Goal: Information Seeking & Learning: Learn about a topic

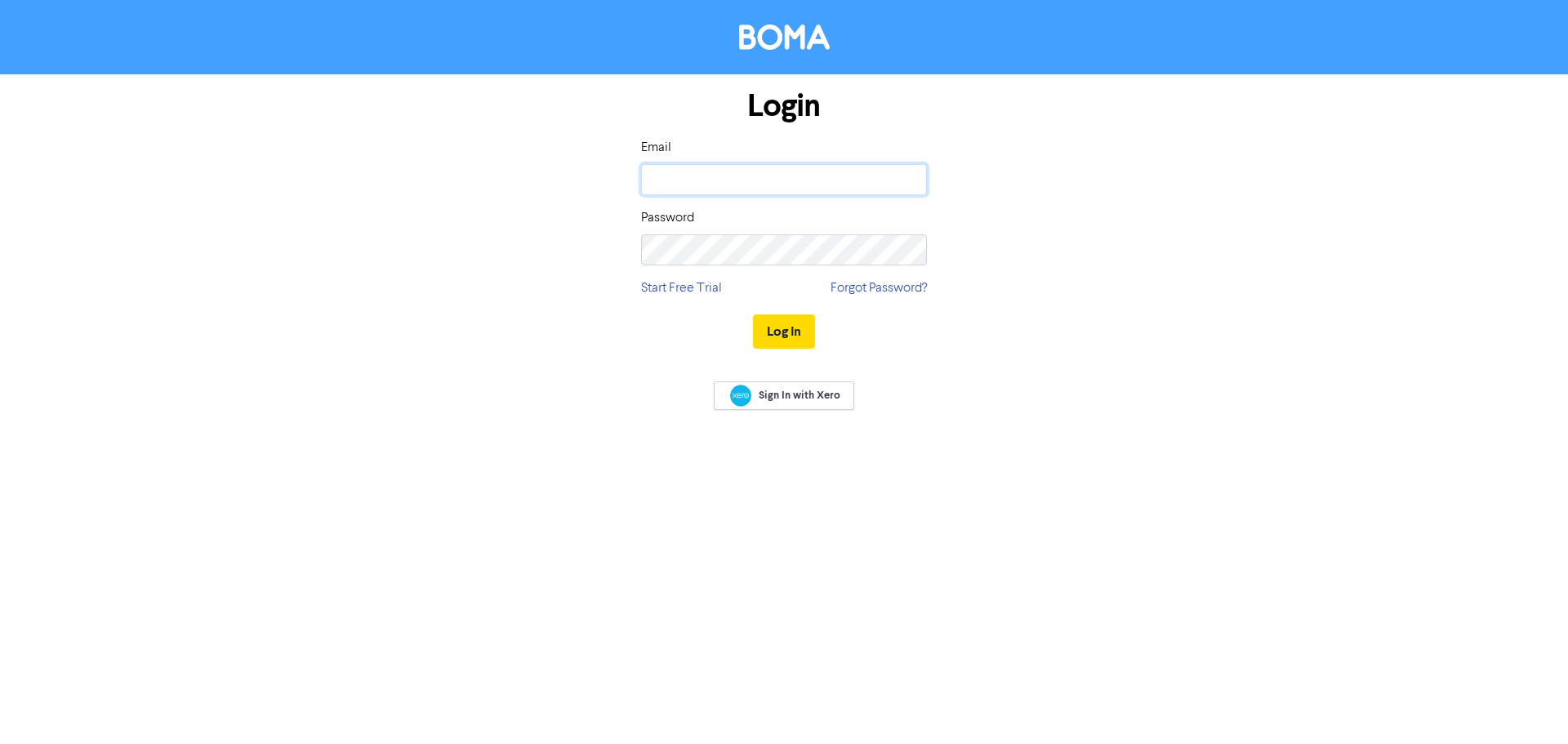
click at [848, 179] on input "email" at bounding box center [784, 179] width 286 height 31
type input "[EMAIL_ADDRESS][DOMAIN_NAME]"
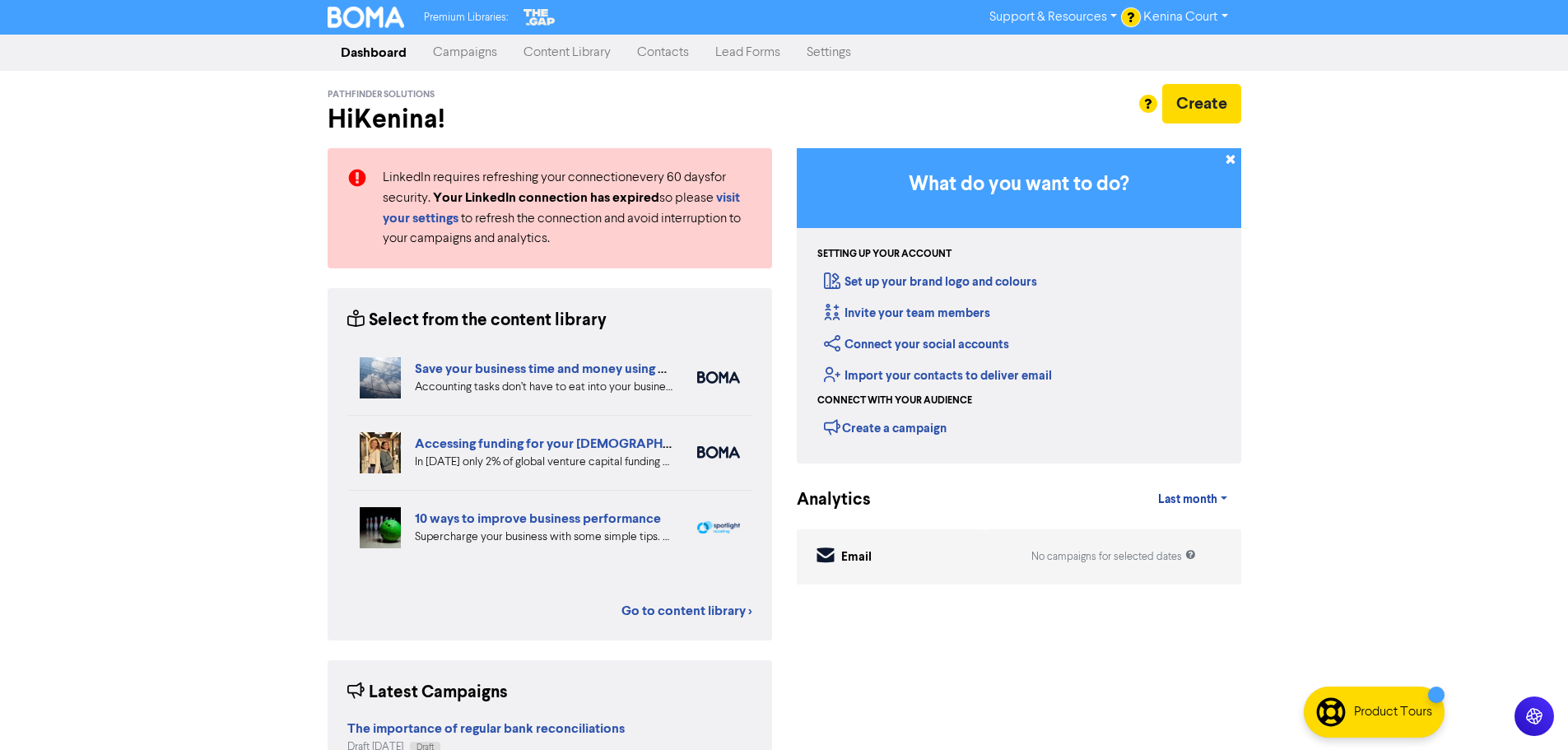
click at [554, 51] on link "Content Library" at bounding box center [568, 52] width 114 height 33
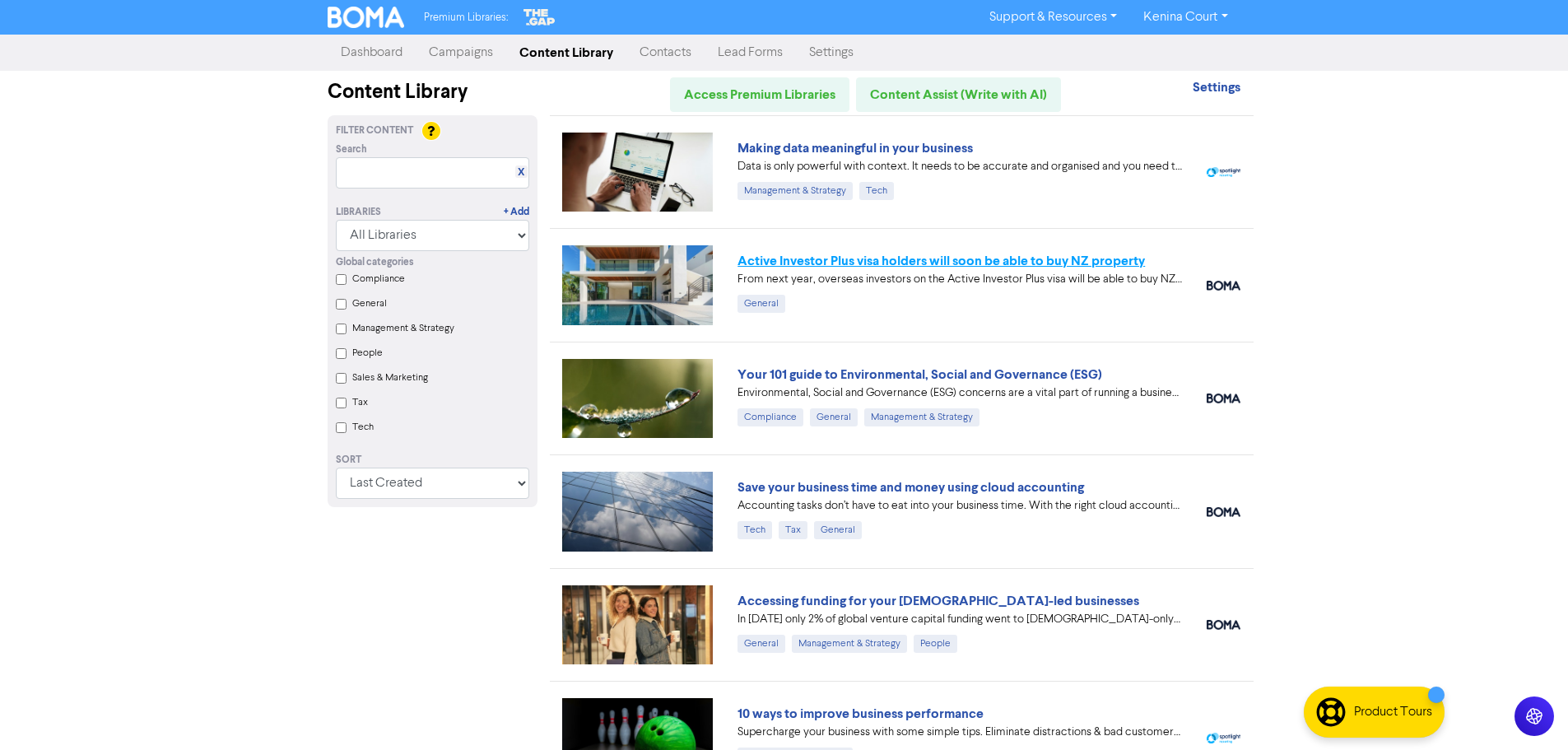
click at [843, 256] on link "Active Investor Plus visa holders will soon be able to buy NZ property" at bounding box center [941, 260] width 408 height 17
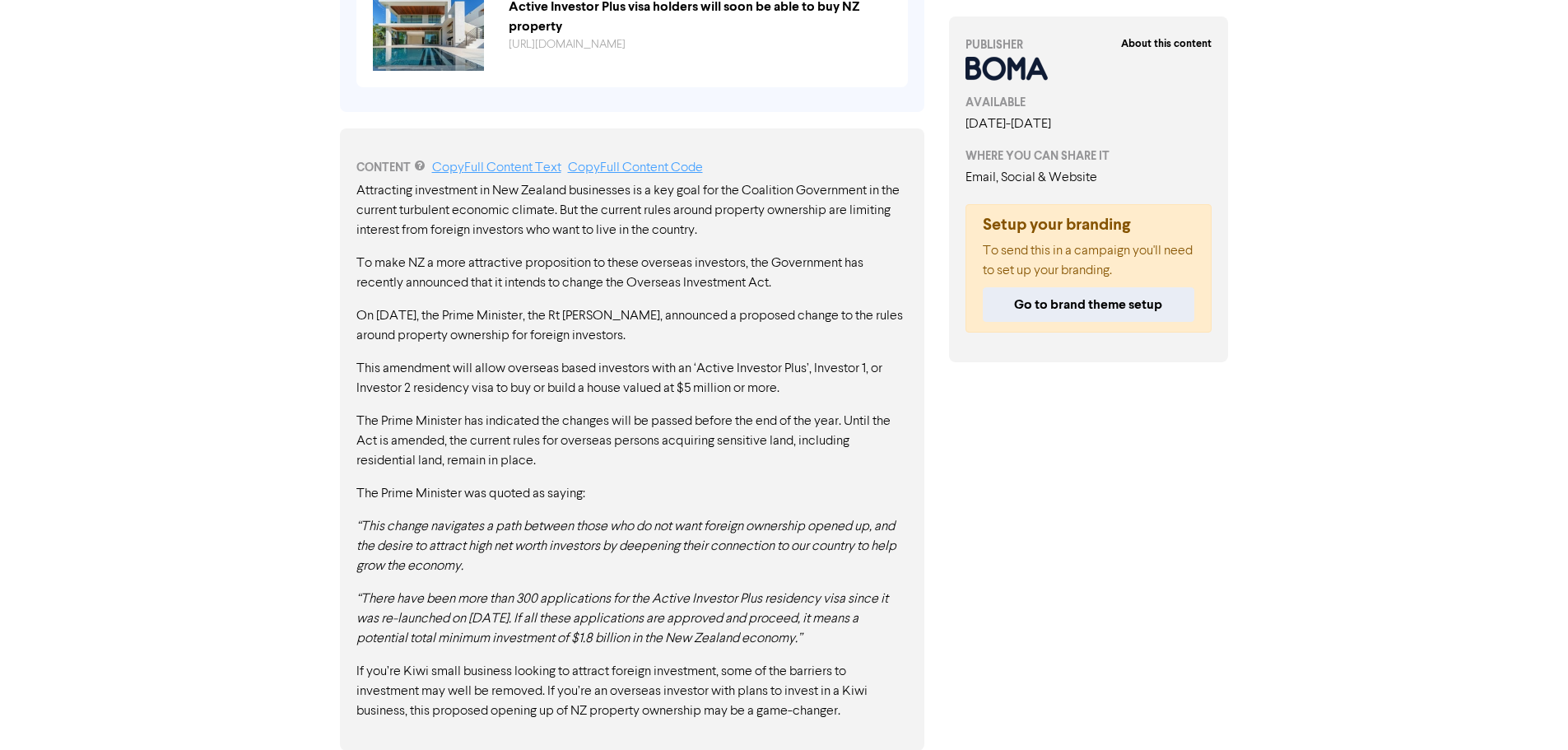
scroll to position [752, 0]
click at [762, 605] on em "“There have been more than 300 applications for the Active Investor Plus reside…" at bounding box center [621, 617] width 532 height 53
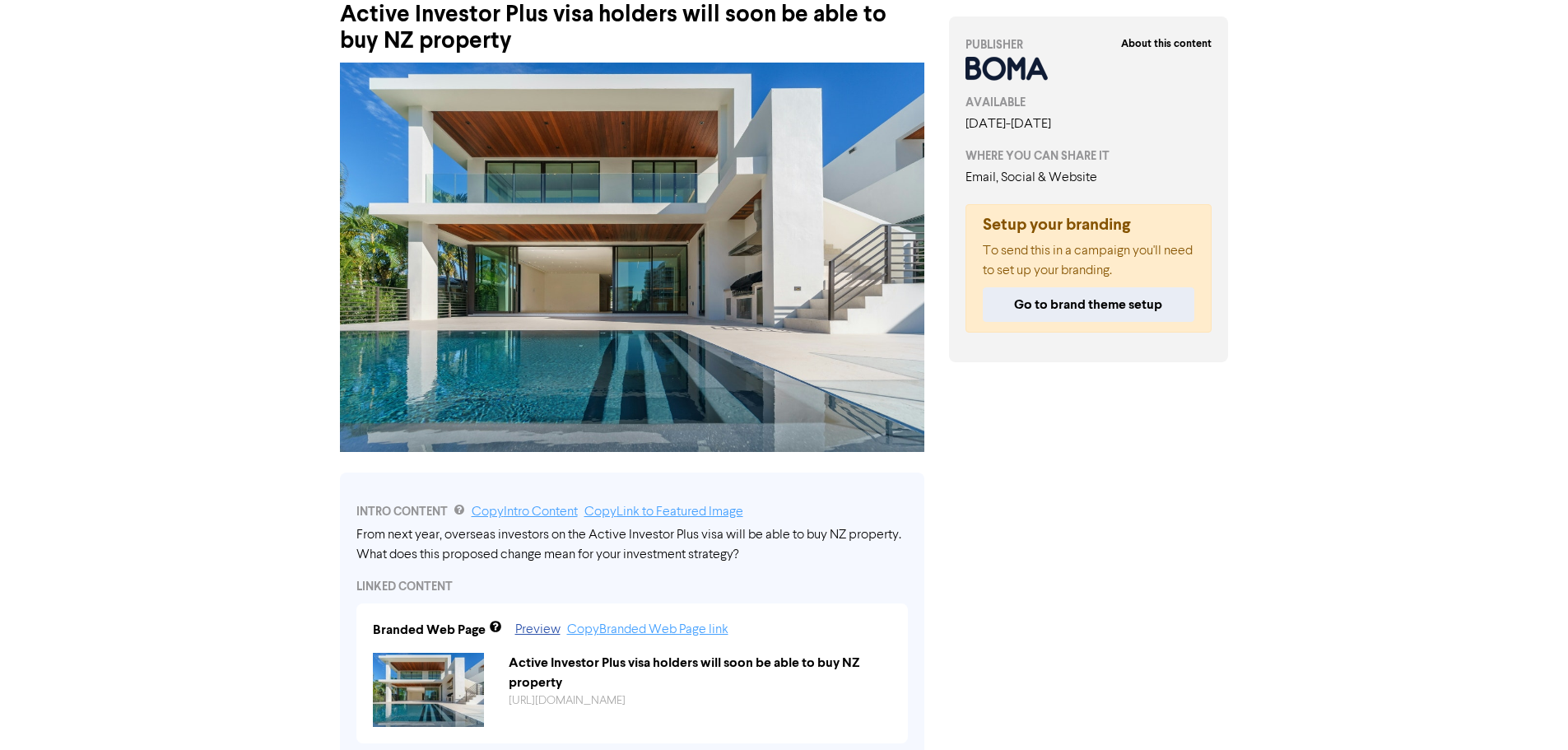
scroll to position [0, 0]
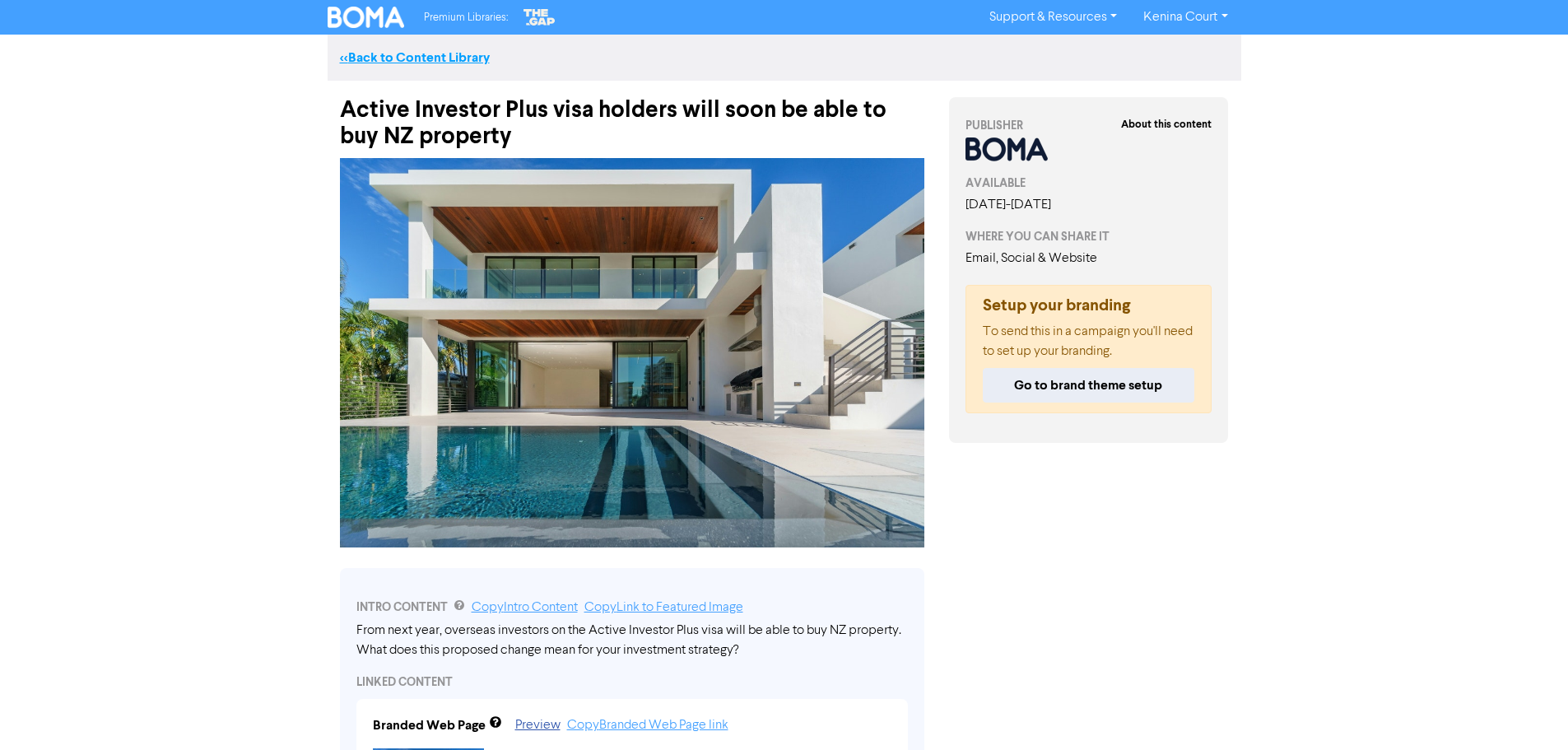
click at [431, 59] on link "<< Back to Content Library" at bounding box center [415, 58] width 150 height 17
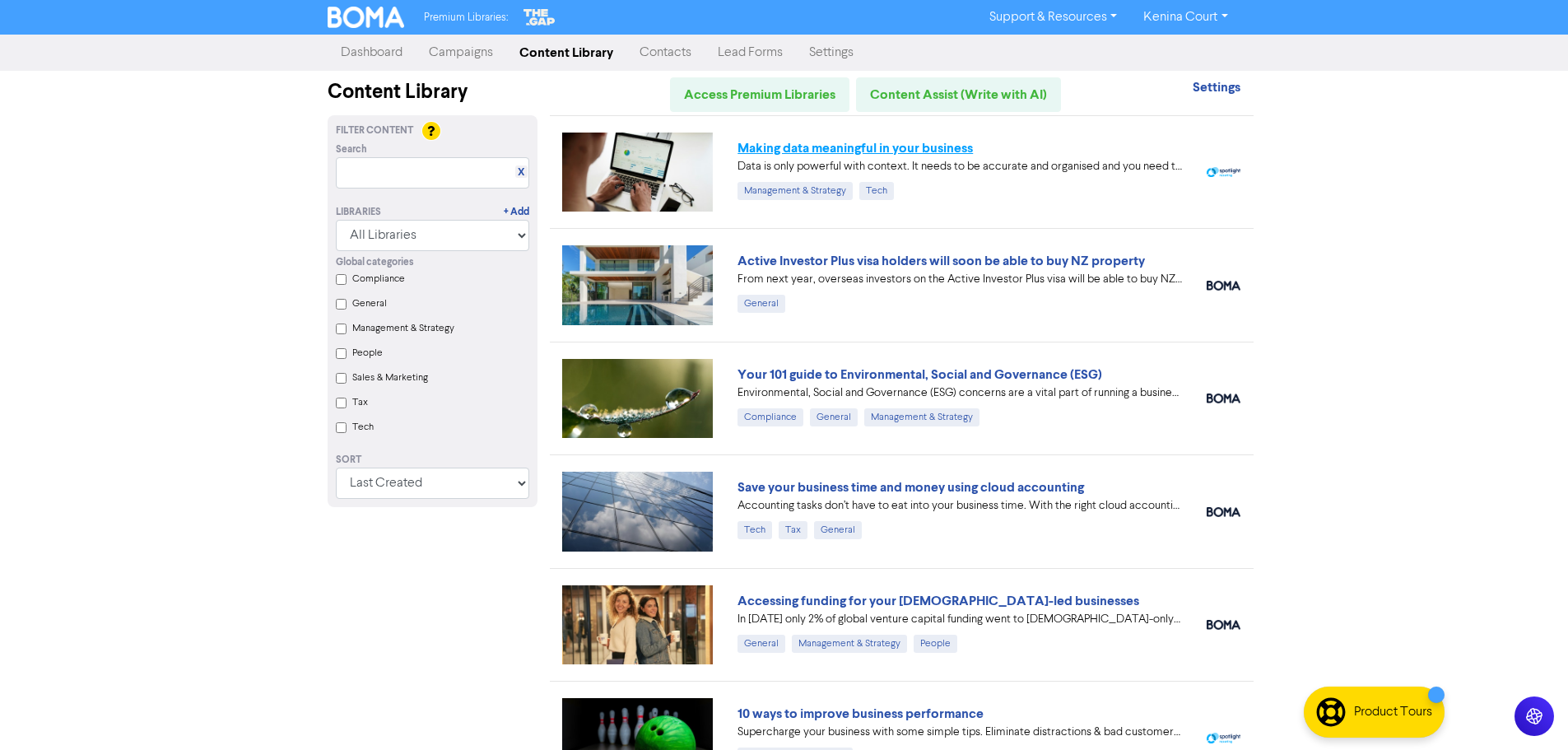
click at [835, 151] on link "Making data meaningful in your business" at bounding box center [855, 148] width 235 height 17
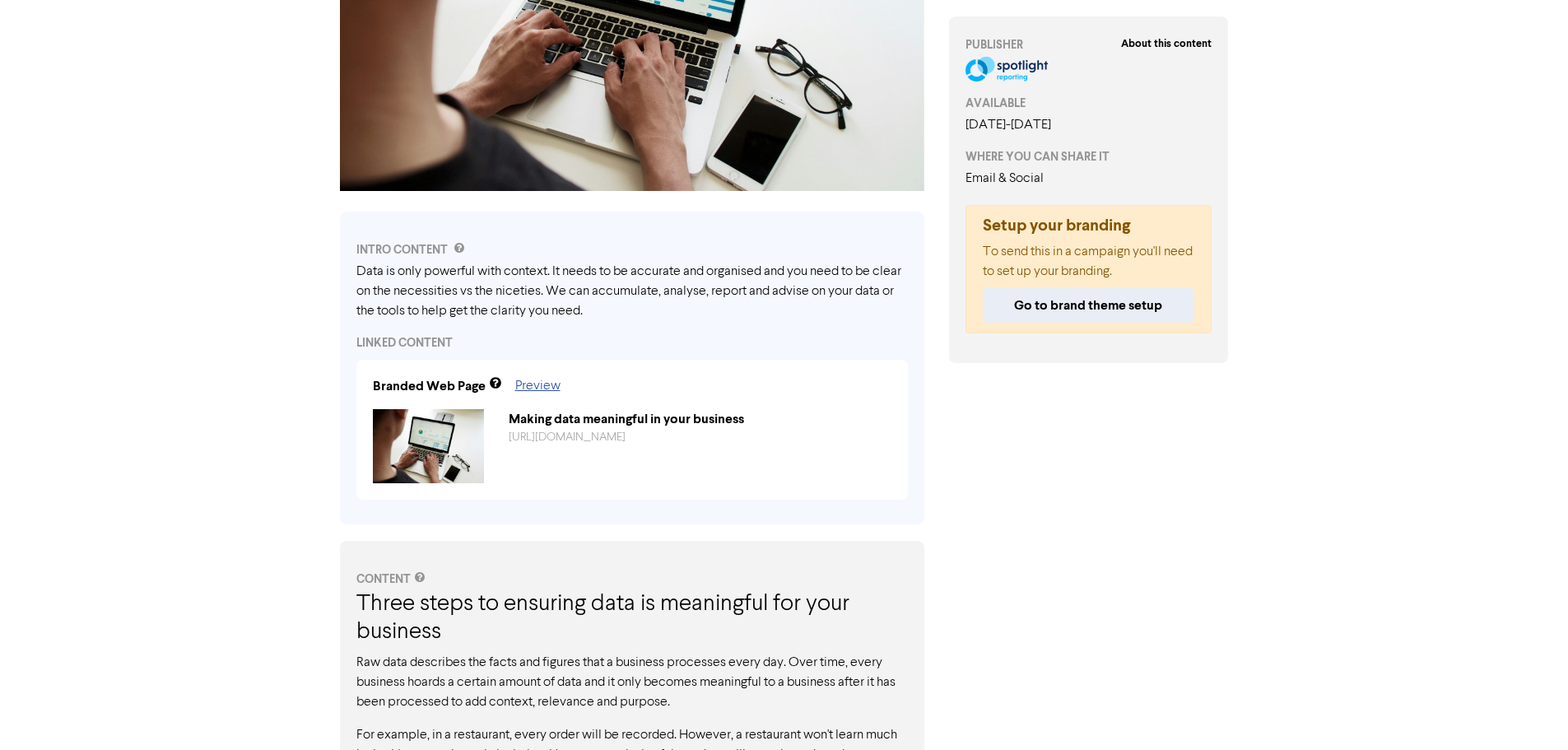
scroll to position [328, 0]
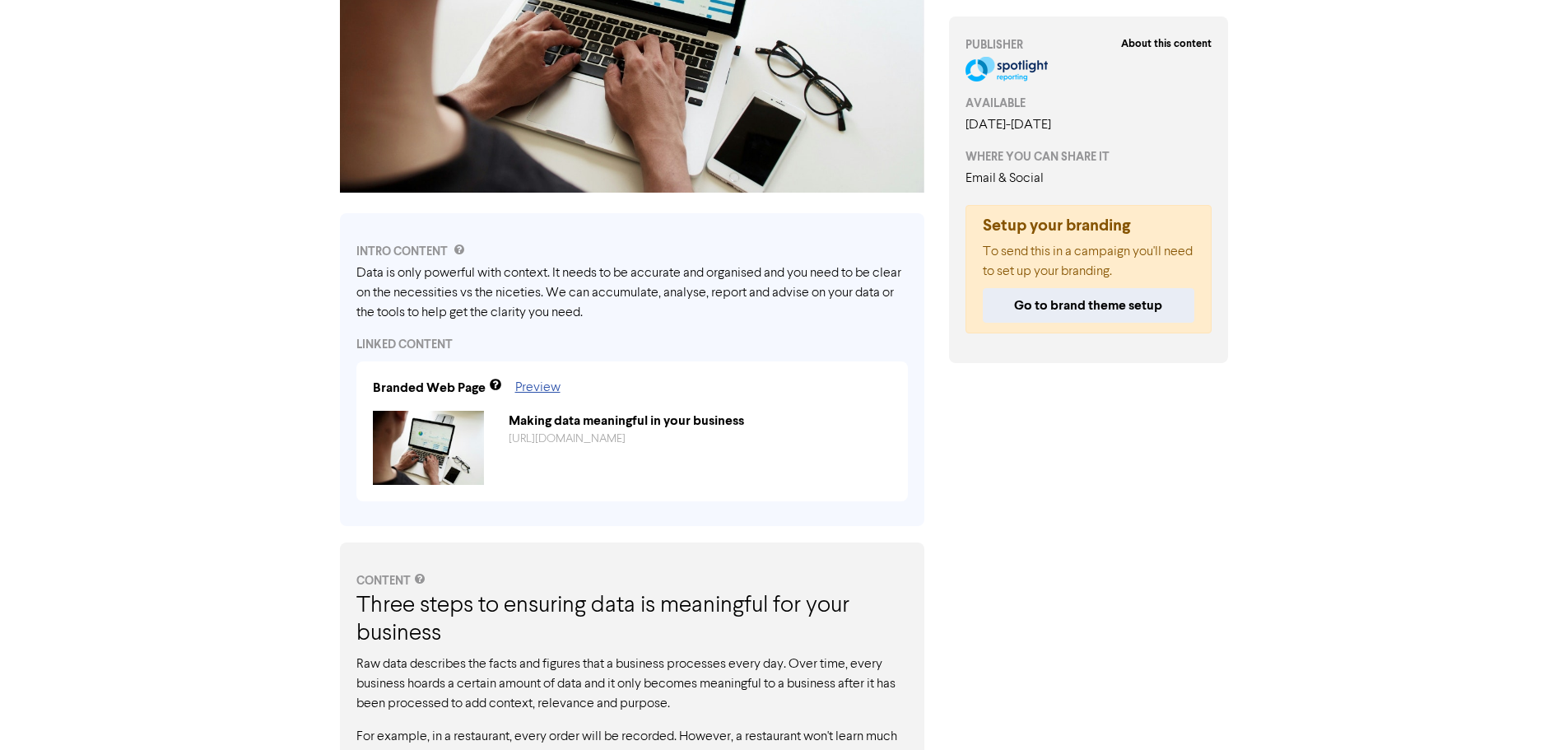
drag, startPoint x: 354, startPoint y: 269, endPoint x: 631, endPoint y: 289, distance: 277.7
click at [631, 289] on div "INTRO CONTENT Data is only powerful with context. It needs to be accurate and o…" at bounding box center [632, 370] width 585 height 313
click at [643, 313] on div "Data is only powerful with context. It needs to be accurate and organised and y…" at bounding box center [631, 292] width 552 height 59
drag, startPoint x: 560, startPoint y: 307, endPoint x: 399, endPoint y: 289, distance: 162.0
click at [399, 289] on div "Data is only powerful with context. It needs to be accurate and organised and y…" at bounding box center [631, 292] width 552 height 59
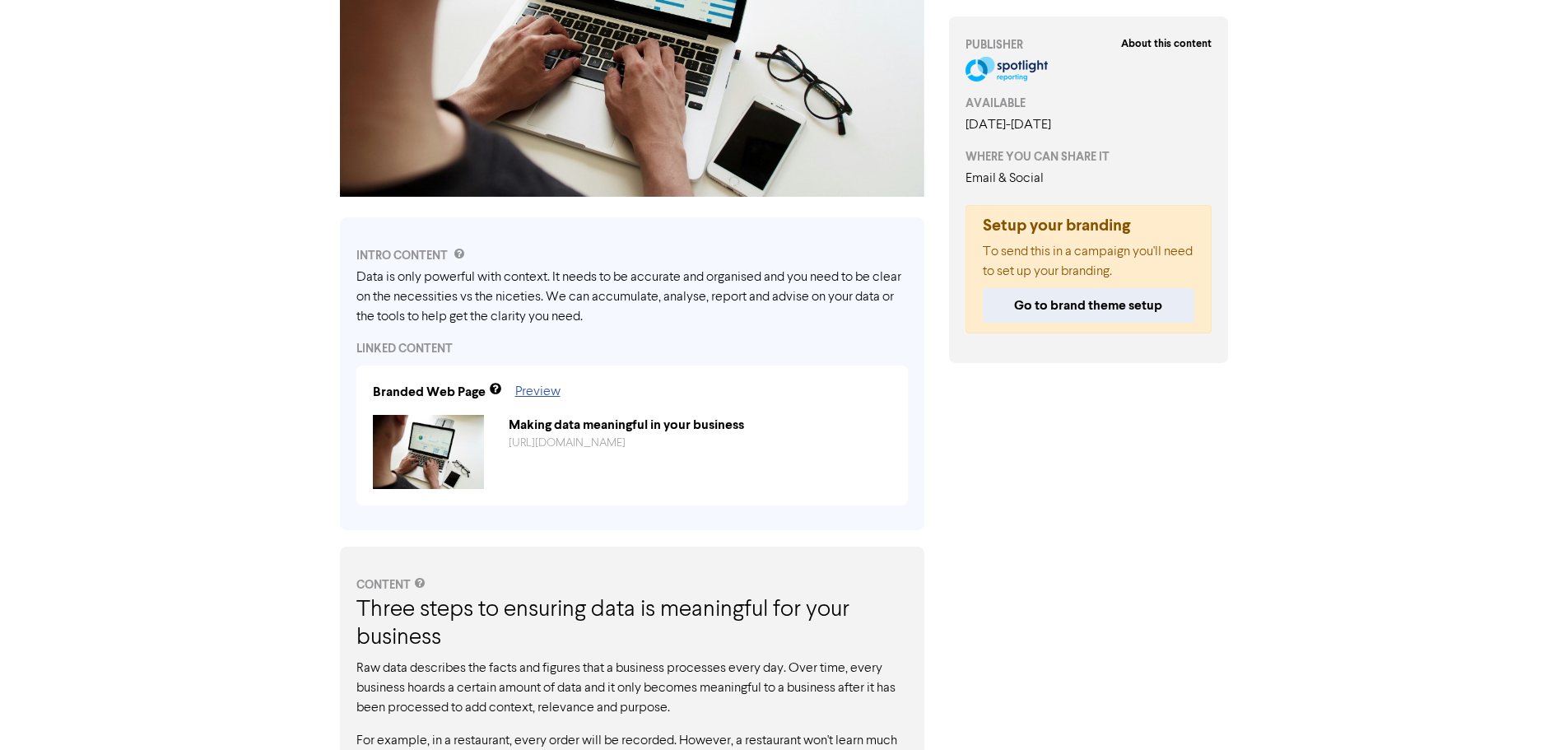
scroll to position [0, 0]
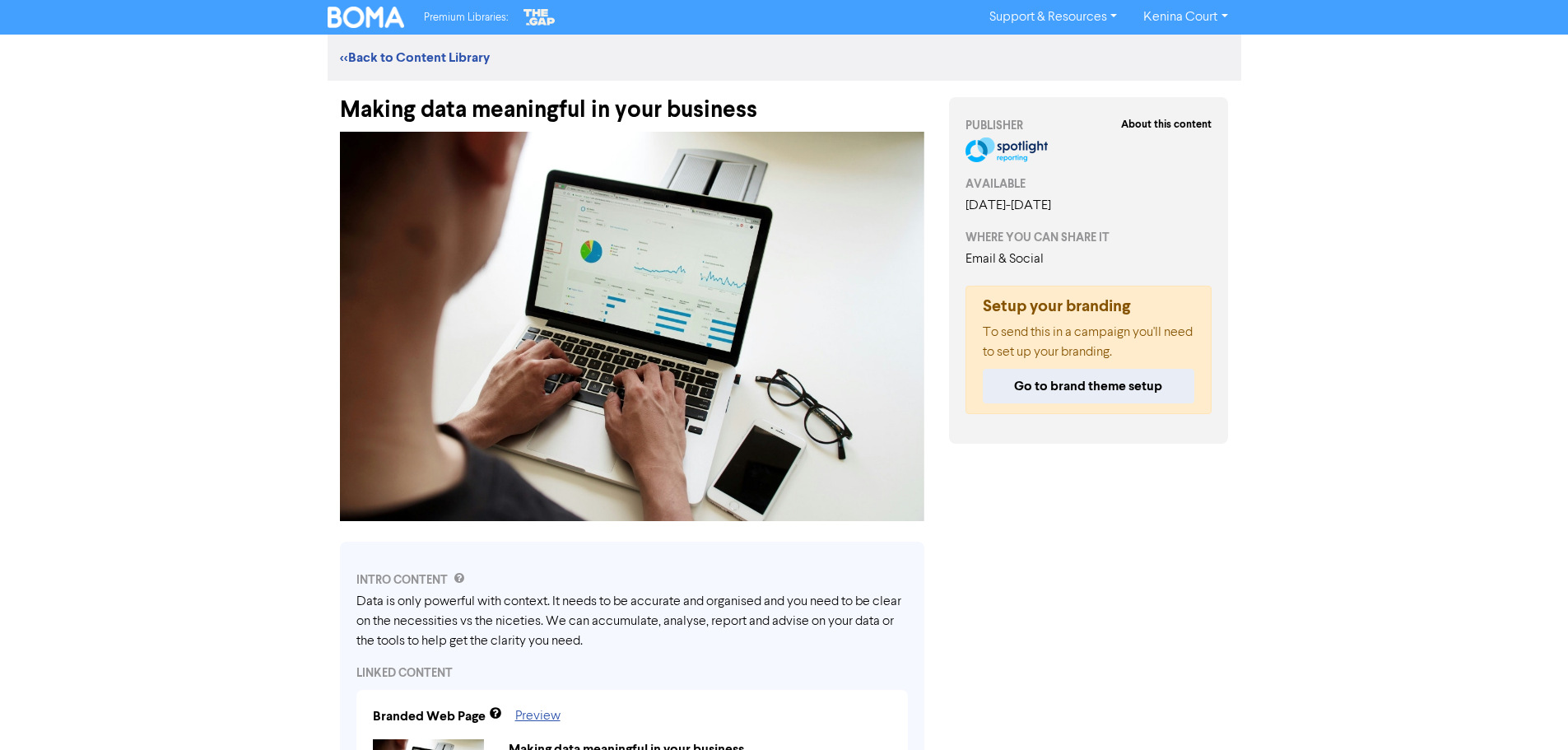
click at [728, 104] on div "Making data meaningful in your business" at bounding box center [632, 102] width 585 height 43
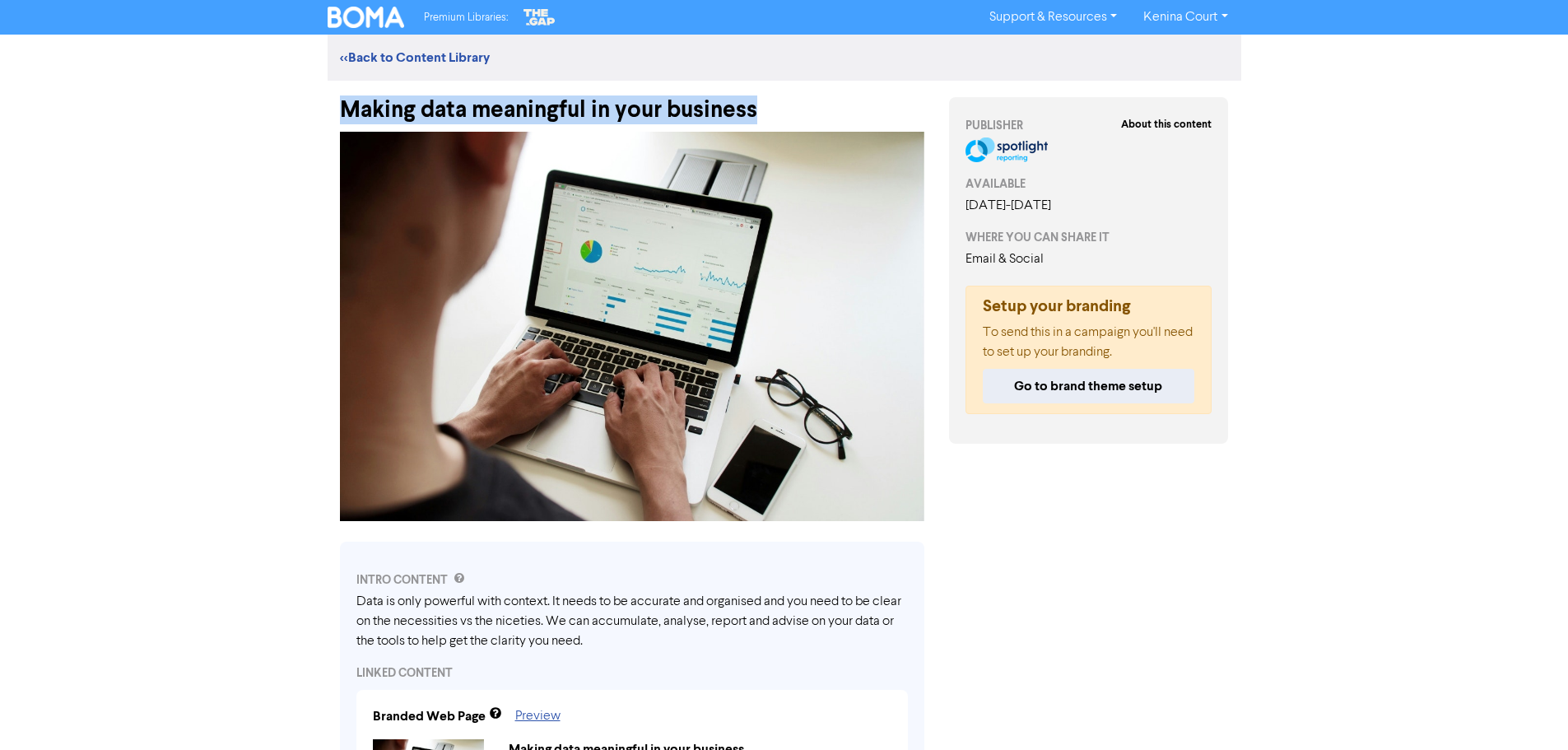
drag, startPoint x: 768, startPoint y: 107, endPoint x: 292, endPoint y: 112, distance: 476.0
click at [292, 112] on div "Premium Libraries: Support & Resources Video Tutorials FAQ & Guides Marketing E…" at bounding box center [784, 375] width 1568 height 750
copy div "Making data meaningful in your business"
click at [568, 608] on div "Data is only powerful with context. It needs to be accurate and organised and y…" at bounding box center [631, 620] width 552 height 59
drag, startPoint x: 632, startPoint y: 636, endPoint x: 426, endPoint y: 619, distance: 206.7
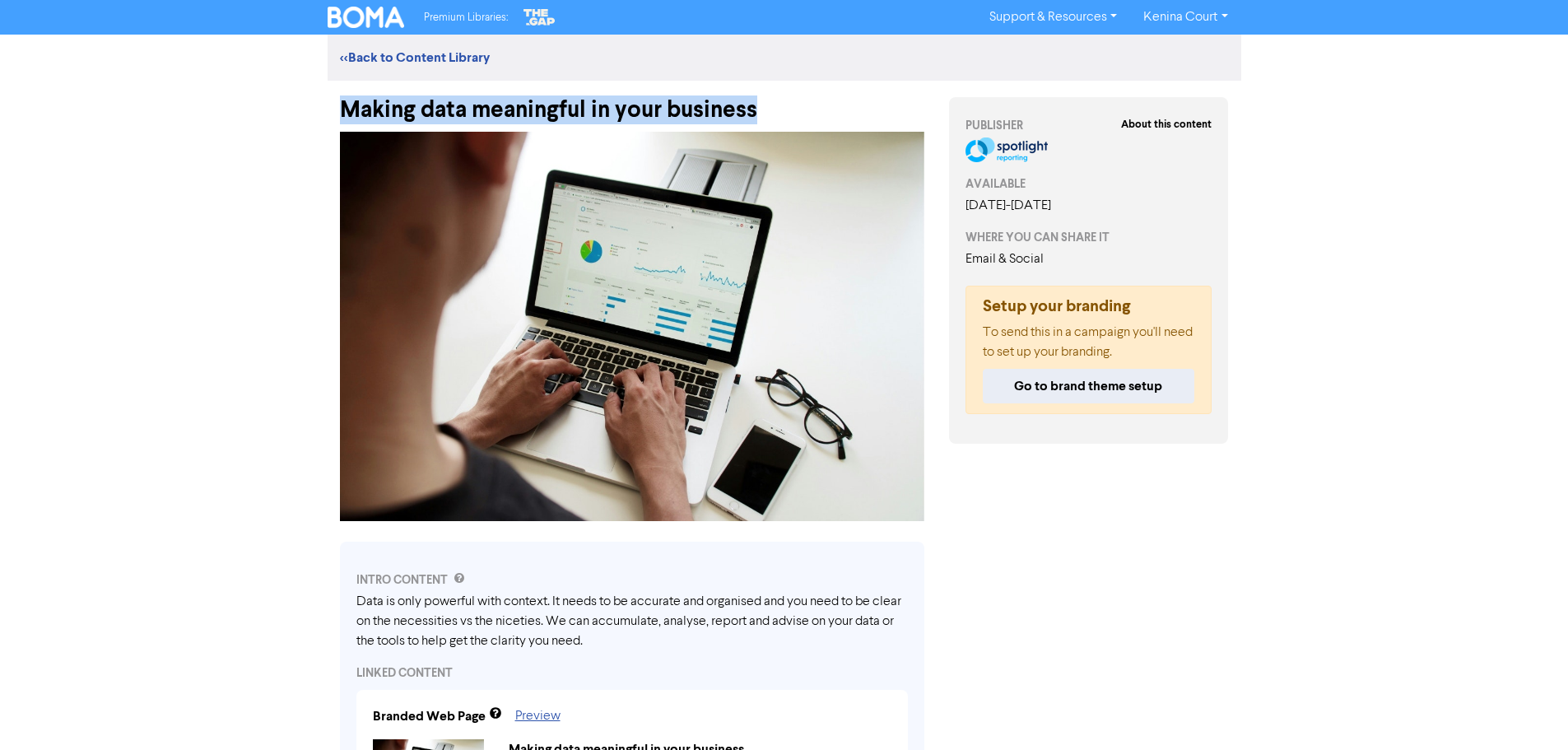
click at [426, 619] on div "Data is only powerful with context. It needs to be accurate and organised and y…" at bounding box center [631, 620] width 552 height 59
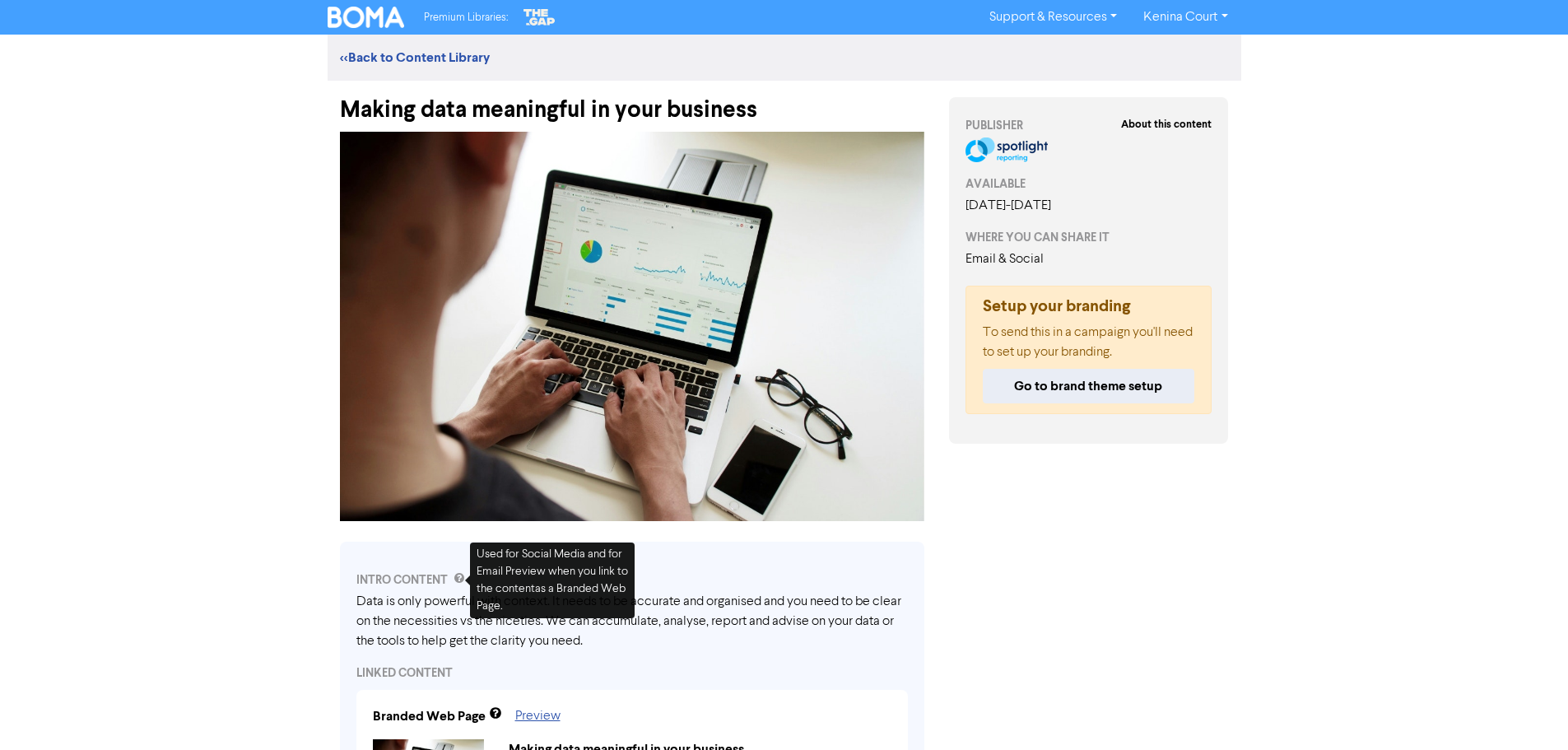
click at [426, 581] on div "INTRO CONTENT" at bounding box center [631, 579] width 552 height 17
click at [423, 600] on div "Data is only powerful with context. It needs to be accurate and organised and y…" at bounding box center [631, 620] width 552 height 59
click at [441, 603] on div "Data is only powerful with context. It needs to be accurate and organised and y…" at bounding box center [631, 620] width 552 height 59
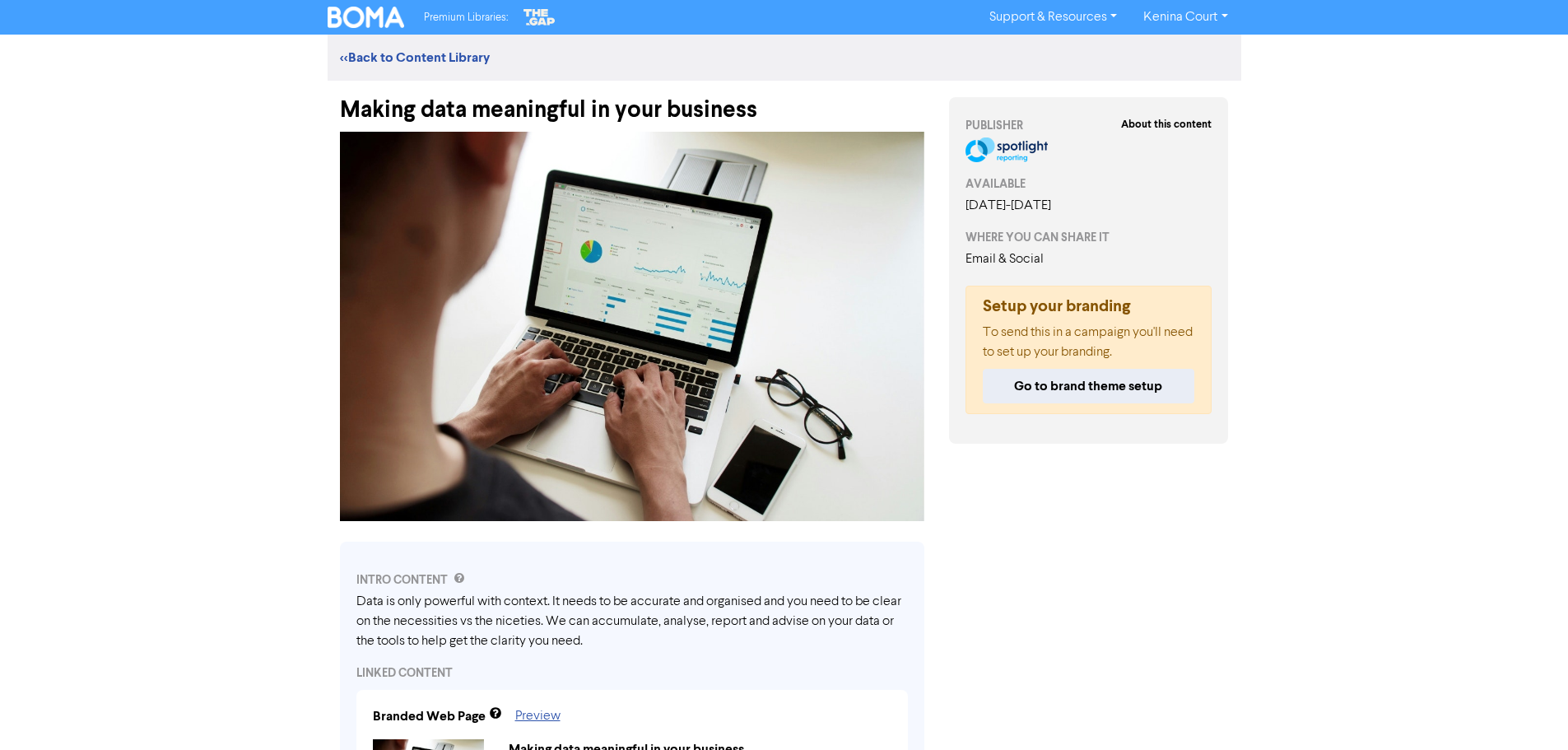
drag, startPoint x: 627, startPoint y: 642, endPoint x: 454, endPoint y: 634, distance: 173.2
click at [454, 634] on div "Data is only powerful with context. It needs to be accurate and organised and y…" at bounding box center [631, 620] width 552 height 59
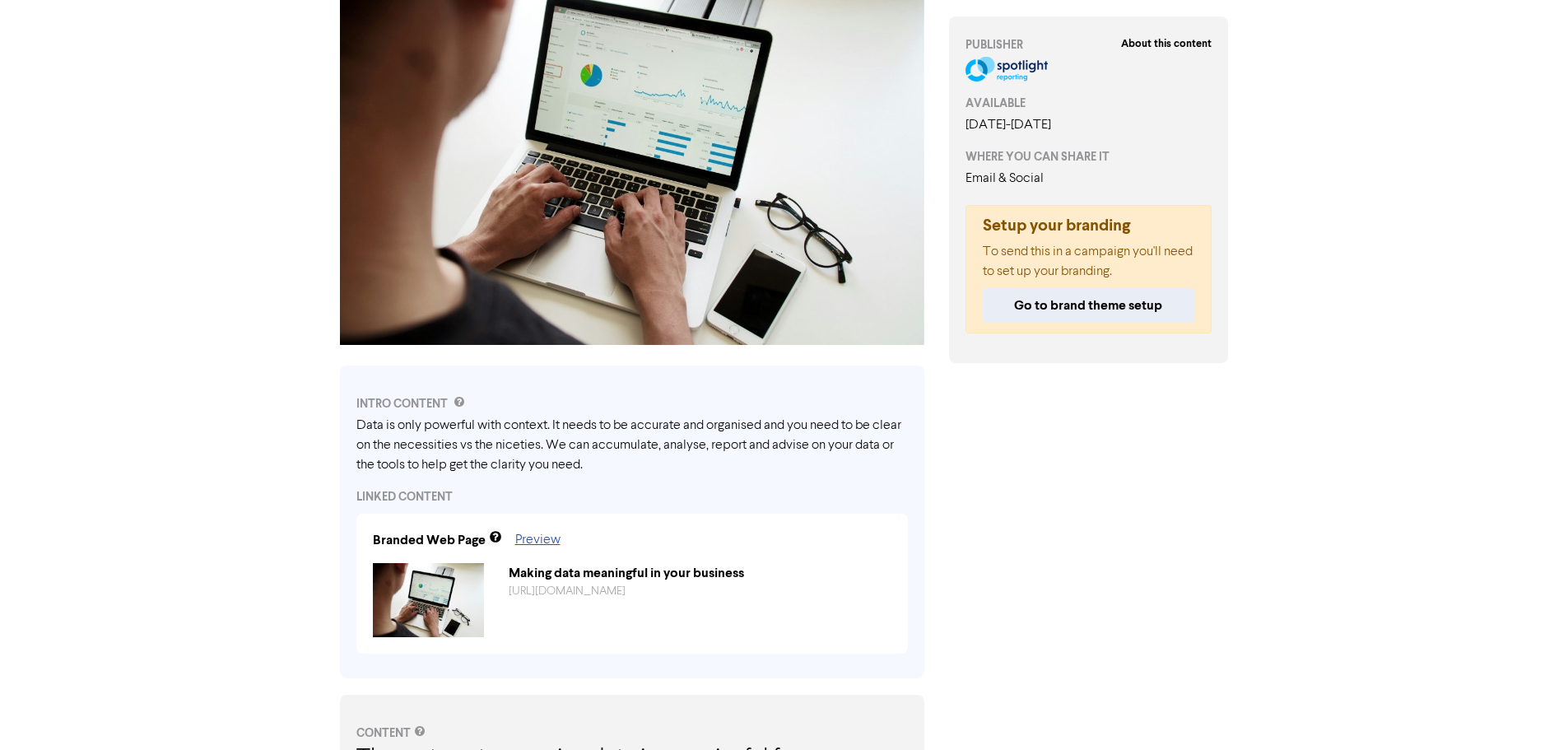
scroll to position [247, 0]
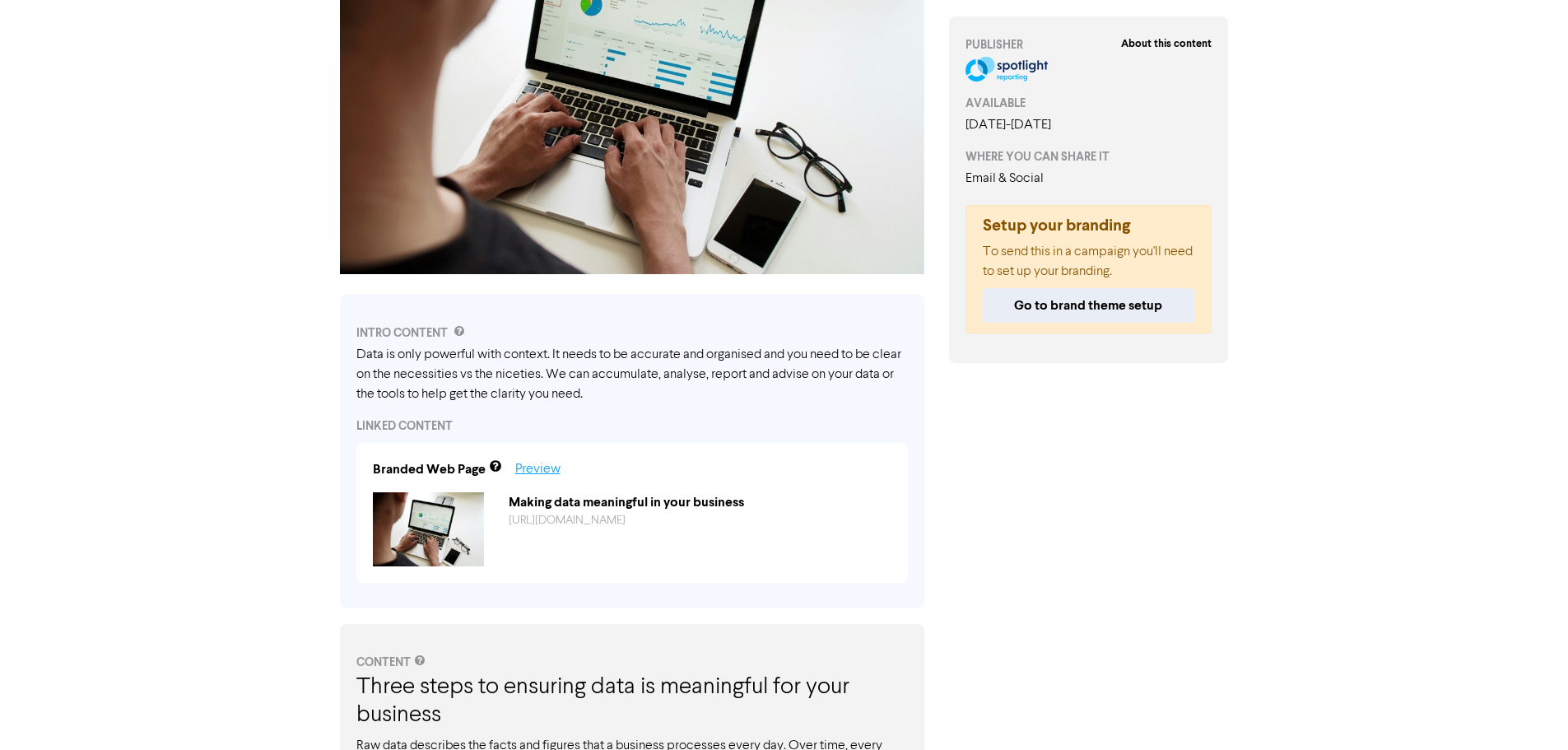
click at [539, 469] on link "Preview" at bounding box center [538, 469] width 45 height 13
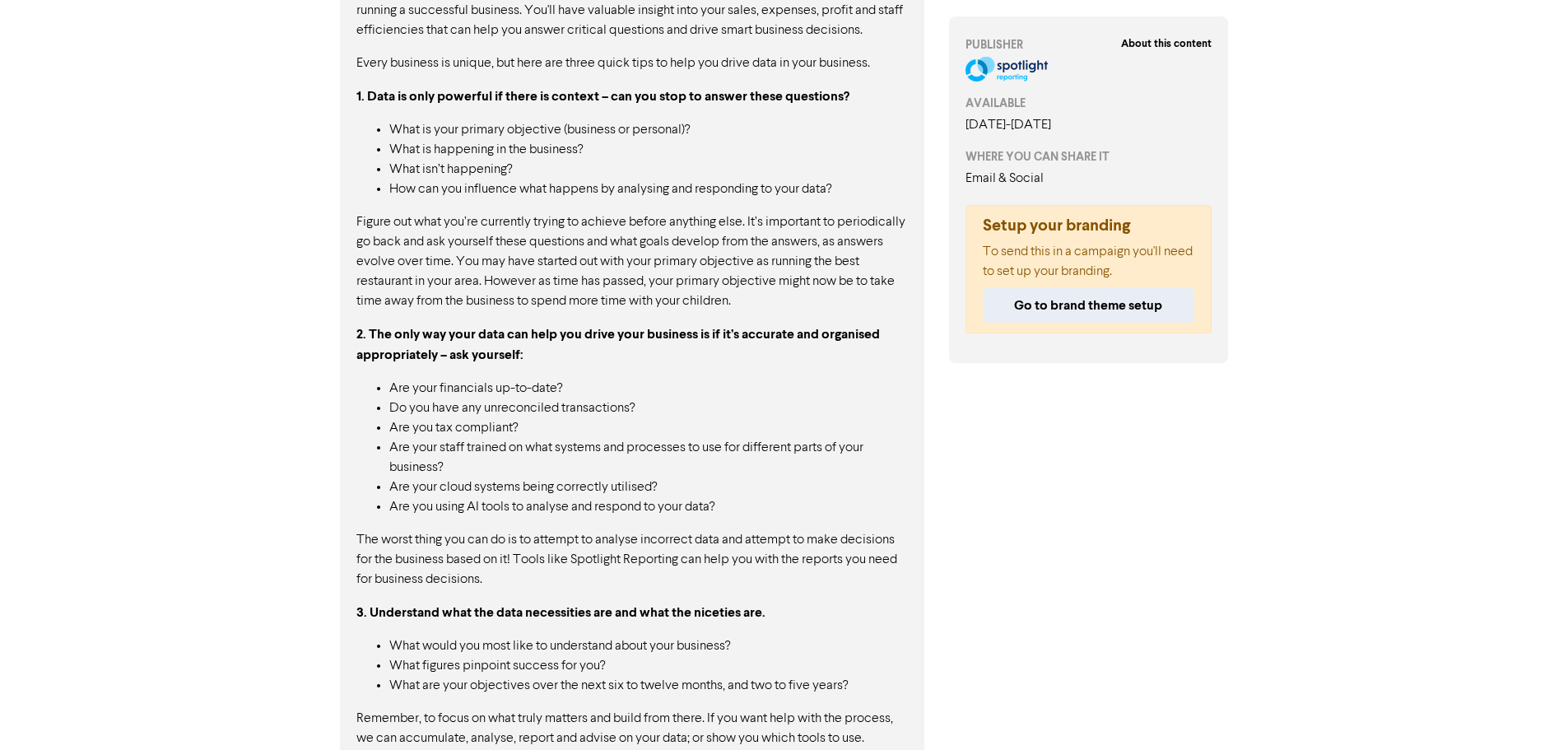
scroll to position [1398, 0]
